Goal: Information Seeking & Learning: Compare options

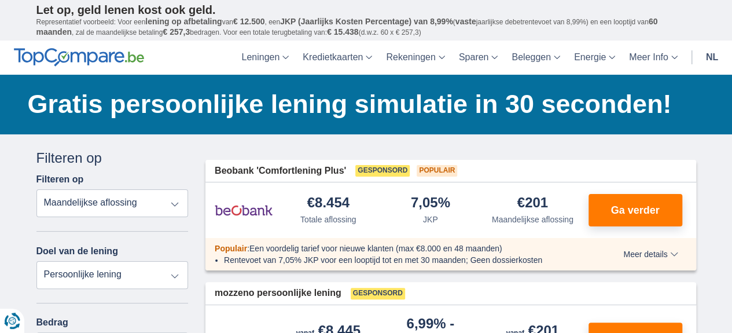
click at [464, 255] on li "Rentevoet van 7,05% JKP voor een looptijd tot en met 30 maanden; Geen dossierko…" at bounding box center [402, 260] width 357 height 12
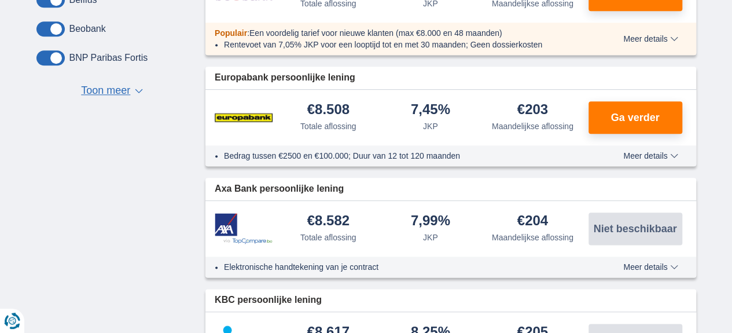
scroll to position [291, 0]
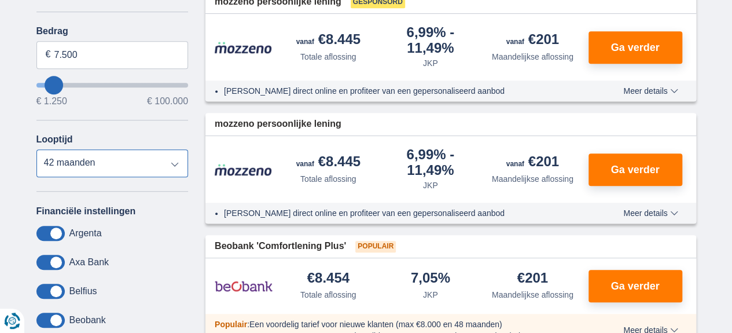
click at [173, 163] on select "12 maanden 18 maanden 24 maanden 30 maanden 36 maanden 42 maanden" at bounding box center [112, 163] width 152 height 28
select select "24"
click at [36, 149] on select "12 maanden 18 maanden 24 maanden 30 maanden 36 maanden 42 maanden" at bounding box center [112, 163] width 152 height 28
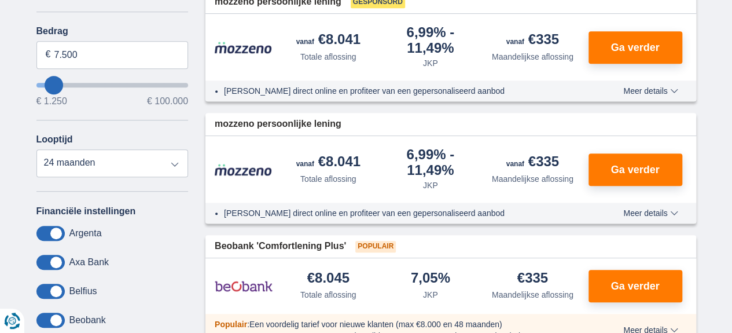
click at [66, 217] on div "Financiële instellingen [GEOGRAPHIC_DATA] Axa Bank Belfius Beobank BNP Paribas …" at bounding box center [112, 297] width 152 height 185
click at [644, 91] on span "Meer details" at bounding box center [650, 91] width 54 height 8
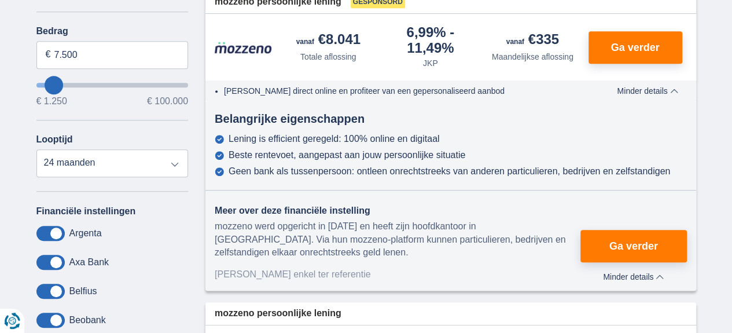
click at [644, 91] on span "Minder details" at bounding box center [647, 91] width 61 height 8
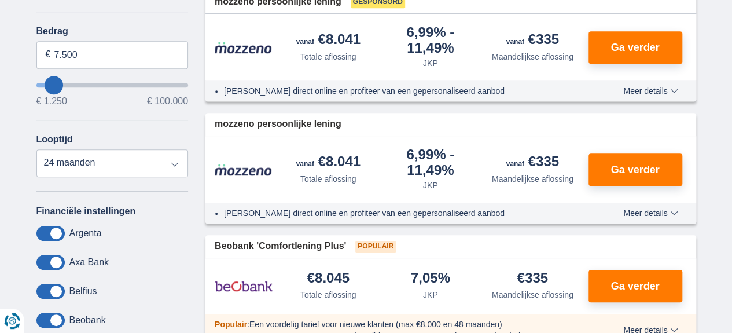
click at [644, 91] on span "Meer details" at bounding box center [650, 91] width 54 height 8
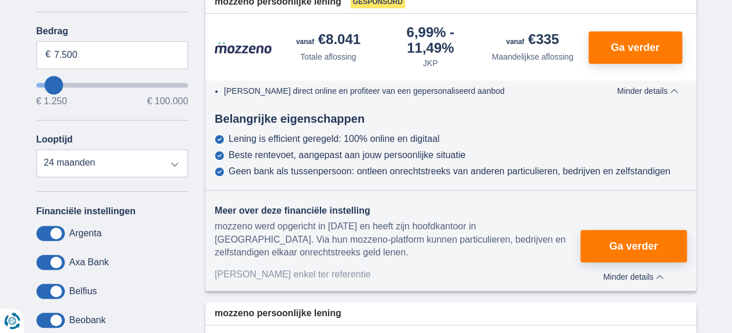
drag, startPoint x: 644, startPoint y: 91, endPoint x: 670, endPoint y: 135, distance: 50.6
click at [670, 135] on div "mozzeno persoonlijke lening Gesponsord €8.041 Totale aflossing JKP" at bounding box center [450, 141] width 490 height 300
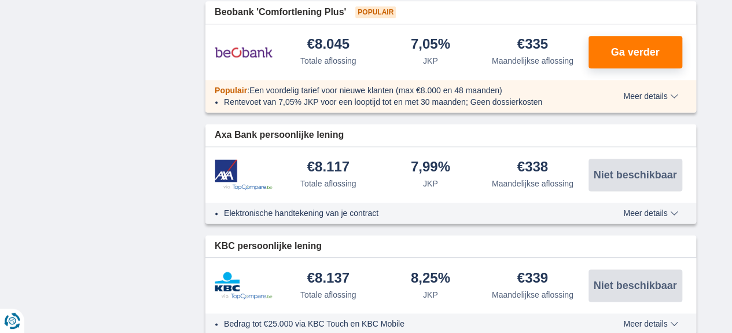
scroll to position [730, 0]
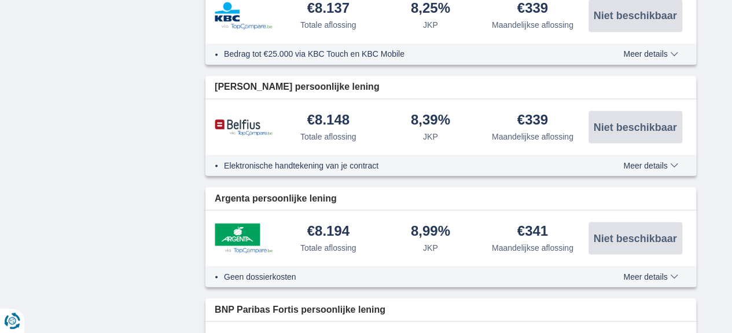
click at [709, 160] on div "× widget.non-eligible-application.title widget.non-eligible-application.text no…" at bounding box center [366, 75] width 732 height 1848
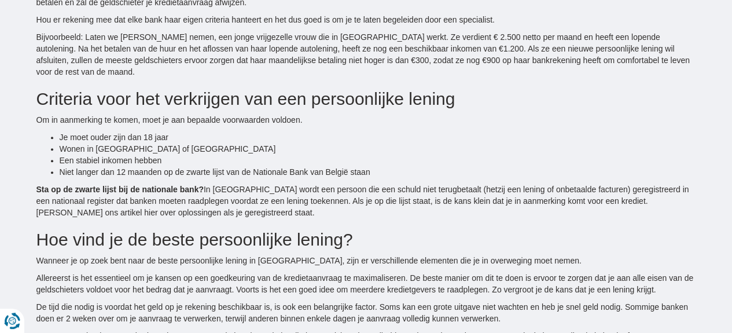
scroll to position [2558, 0]
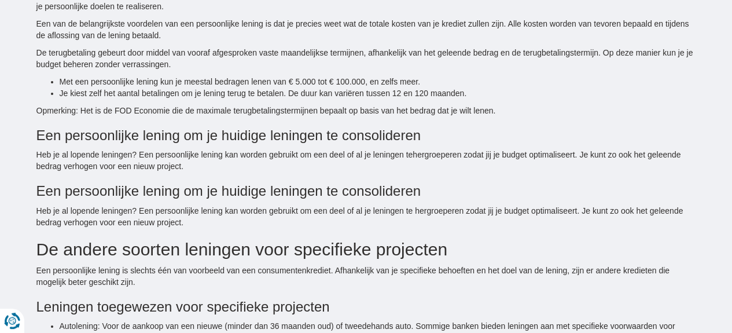
scroll to position [2057, 0]
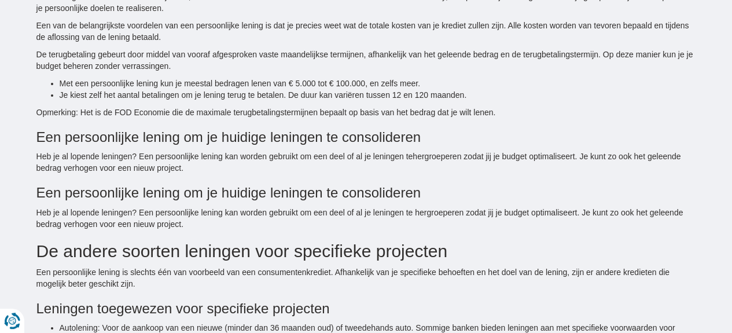
click at [712, 152] on div "Gratis persoonlijke lening simulatie in 30 seconden! Bespaar tot €3.800* Onze b…" at bounding box center [366, 202] width 732 height 4370
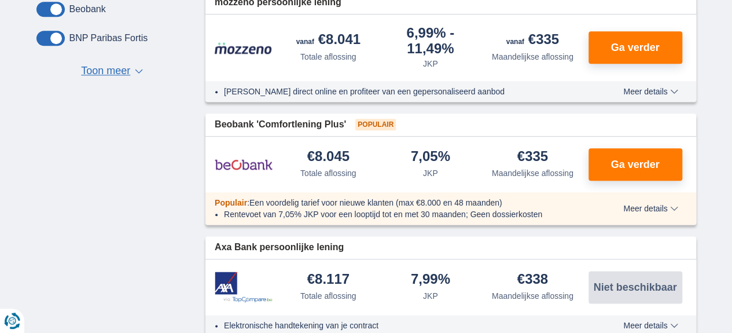
scroll to position [311, 0]
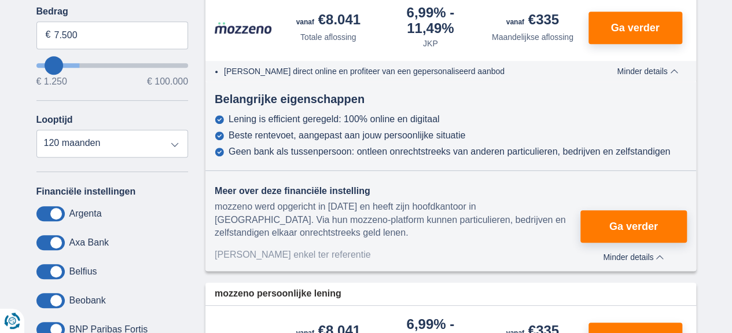
type input "29.250"
type input "29250"
select select "120"
type input "29250"
click at [83, 65] on input "wantToBorrow" at bounding box center [112, 65] width 152 height 5
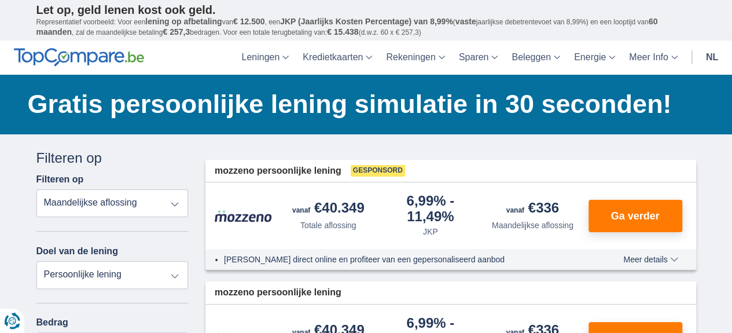
drag, startPoint x: 174, startPoint y: 198, endPoint x: 183, endPoint y: 209, distance: 14.7
click at [183, 209] on select "Totale aflossing JKP Maandelijkse aflossing" at bounding box center [112, 203] width 152 height 28
click at [179, 203] on select "Totale aflossing JKP Maandelijkse aflossing" at bounding box center [112, 203] width 152 height 28
click at [119, 203] on select "Totale aflossing JKP Maandelijkse aflossing" at bounding box center [112, 203] width 152 height 28
click at [36, 189] on select "Totale aflossing JKP Maandelijkse aflossing" at bounding box center [112, 203] width 152 height 28
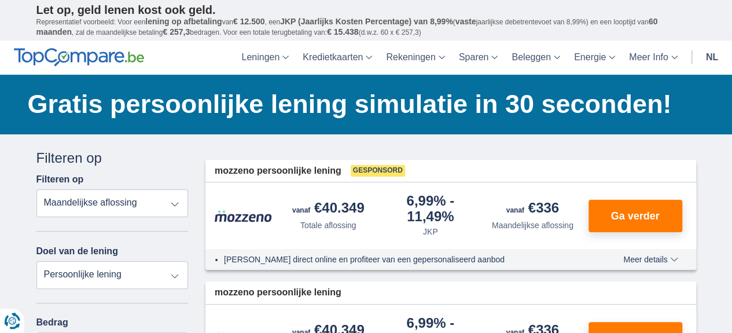
click at [422, 223] on div "6,99%" at bounding box center [430, 208] width 93 height 29
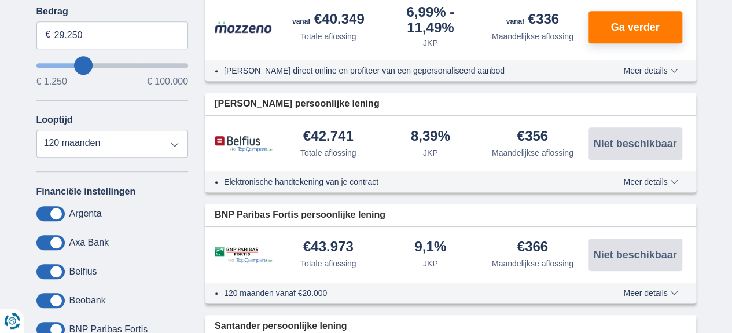
type input "6.250"
type input "6250"
select select "42"
type input "6250"
click at [52, 68] on input "wantToBorrow" at bounding box center [112, 65] width 152 height 5
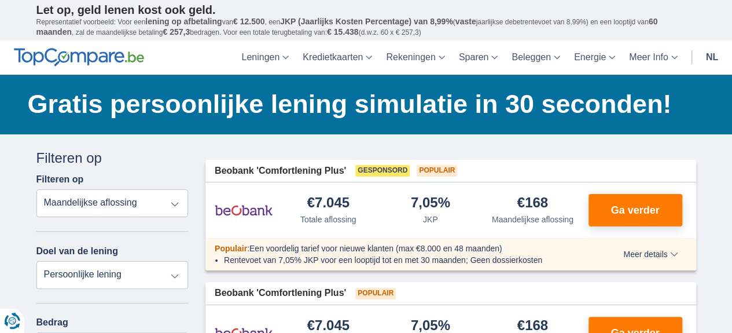
scroll to position [311, 0]
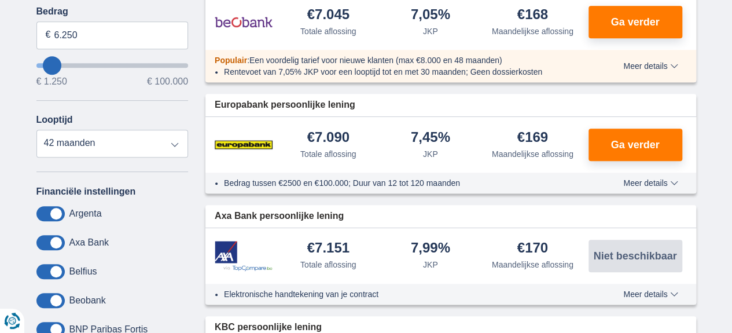
type input "13.250"
type input "13250"
select select "60"
type input "13250"
click at [61, 65] on input "wantToBorrow" at bounding box center [112, 65] width 152 height 5
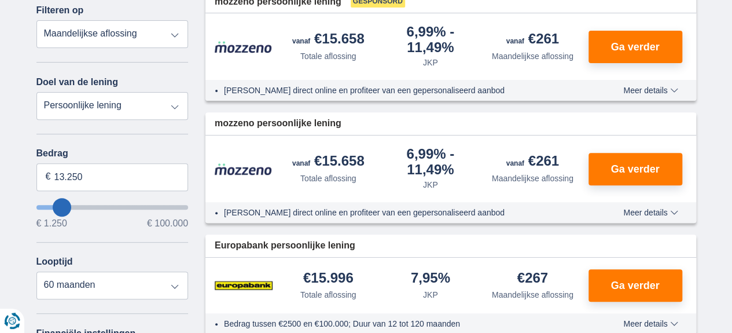
scroll to position [291, 0]
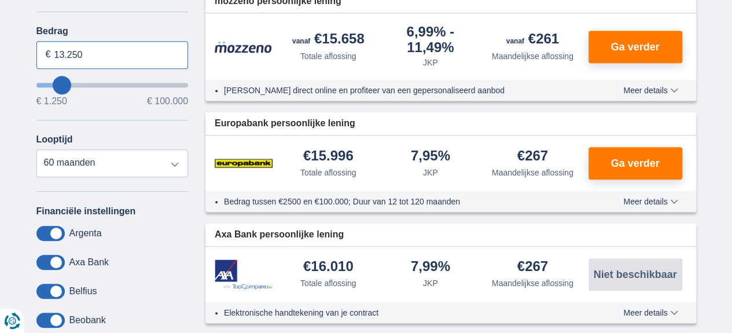
click at [87, 58] on input "13.250" at bounding box center [112, 55] width 152 height 28
type input "1"
type input "10.000"
type input "10250"
click at [36, 149] on select "12 maanden 18 maanden 24 maanden 30 maanden 36 maanden 42 maanden 48 maanden" at bounding box center [112, 163] width 152 height 28
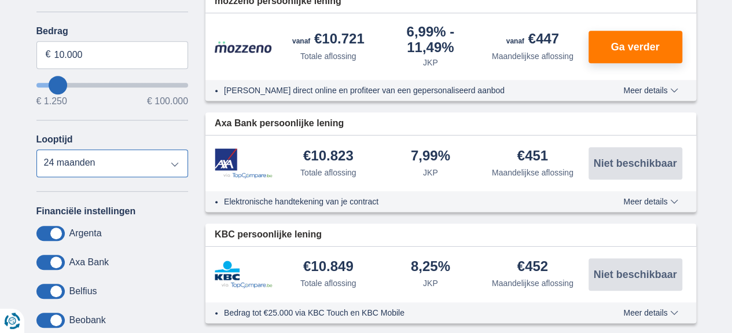
scroll to position [0, 0]
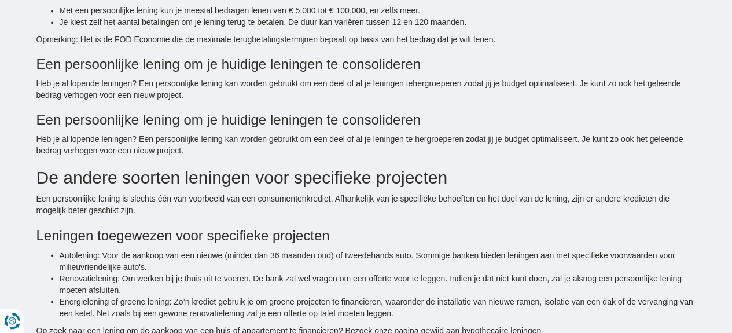
select select "12"
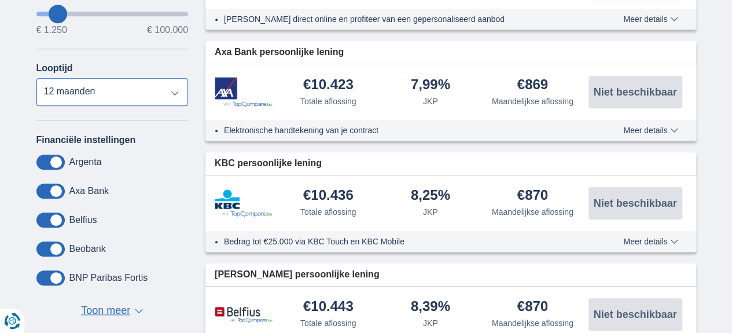
scroll to position [71, 0]
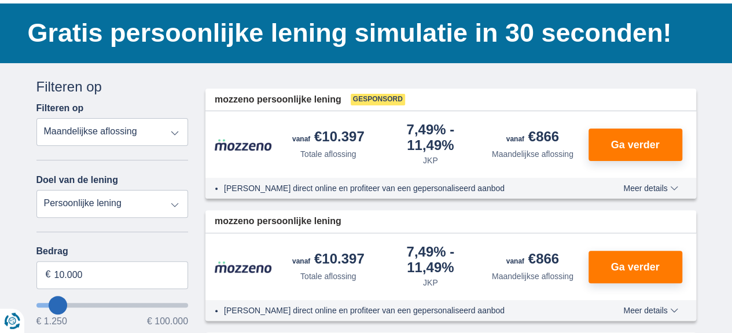
scroll to position [311, 0]
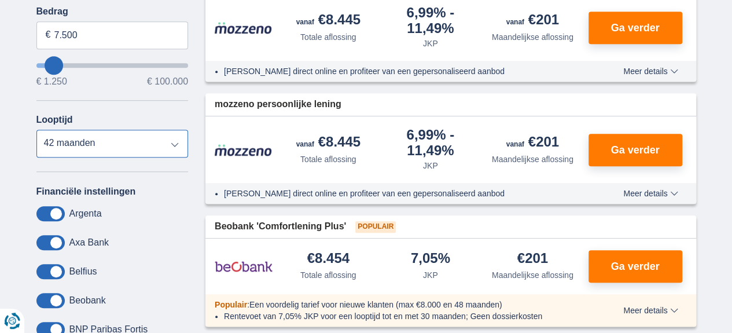
click at [82, 142] on select "12 maanden 18 maanden 24 maanden 30 maanden 36 maanden 42 maanden" at bounding box center [112, 144] width 152 height 28
select select "24"
click at [36, 130] on select "12 maanden 18 maanden 24 maanden 30 maanden 36 maanden 42 maanden" at bounding box center [112, 144] width 152 height 28
click at [641, 265] on span "Ga verder" at bounding box center [634, 266] width 49 height 10
